Goal: Task Accomplishment & Management: Complete application form

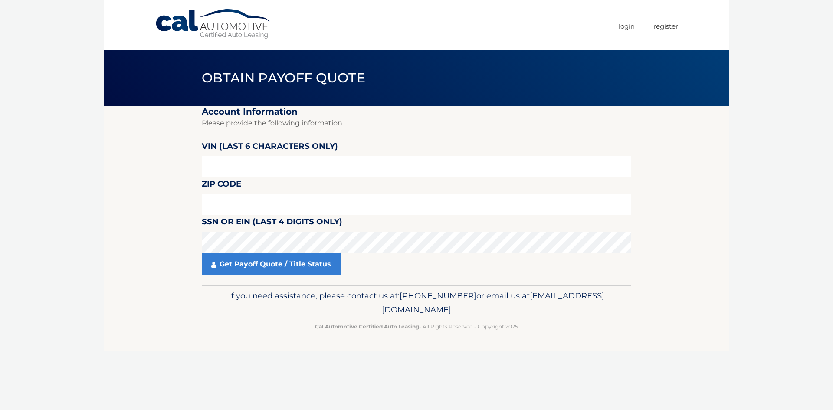
click at [263, 162] on input "text" at bounding box center [416, 167] width 429 height 22
type input "483089"
click at [237, 199] on input "text" at bounding box center [416, 204] width 429 height 22
type input "11570"
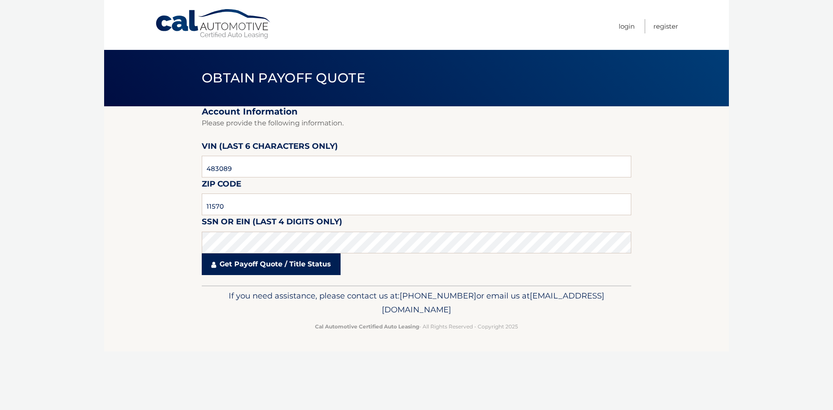
click at [313, 260] on link "Get Payoff Quote / Title Status" at bounding box center [271, 264] width 139 height 22
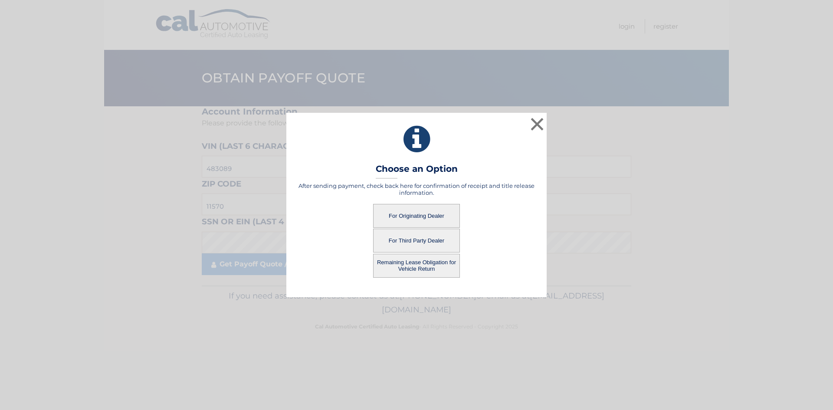
click at [425, 235] on button "For Third Party Dealer" at bounding box center [416, 241] width 87 height 24
click at [418, 233] on button "For Third Party Dealer" at bounding box center [416, 241] width 87 height 24
click at [415, 239] on button "For Third Party Dealer" at bounding box center [416, 241] width 87 height 24
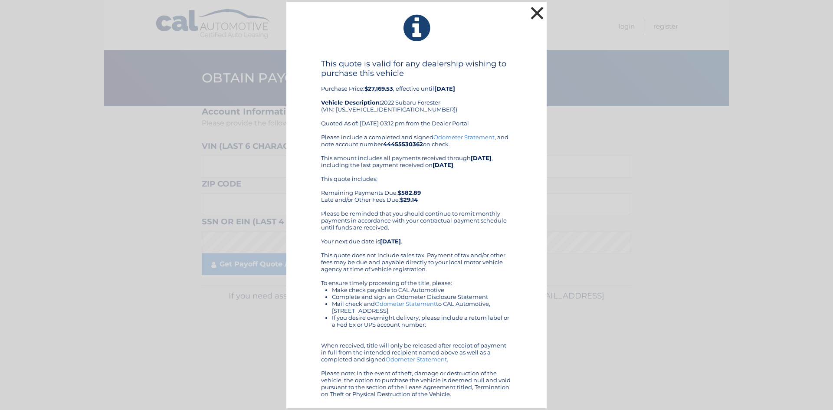
click at [531, 10] on button "×" at bounding box center [536, 12] width 17 height 17
